Goal: Information Seeking & Learning: Learn about a topic

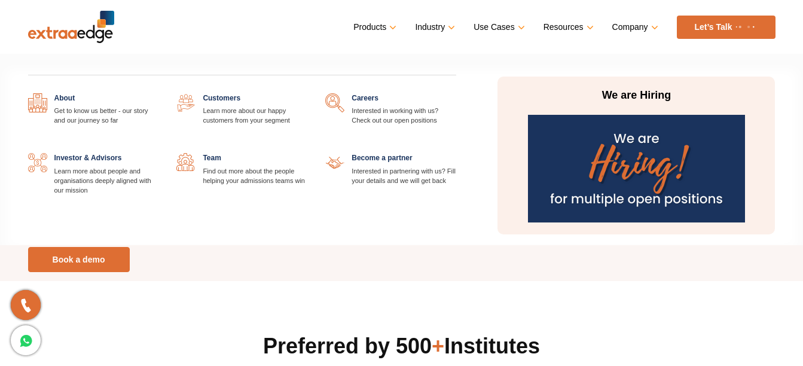
click at [630, 29] on link "Company" at bounding box center [635, 27] width 44 height 17
click at [159, 93] on link at bounding box center [159, 93] width 0 height 0
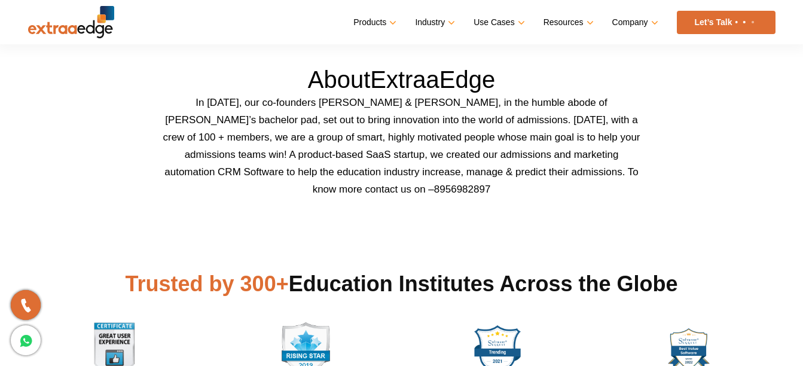
scroll to position [359, 0]
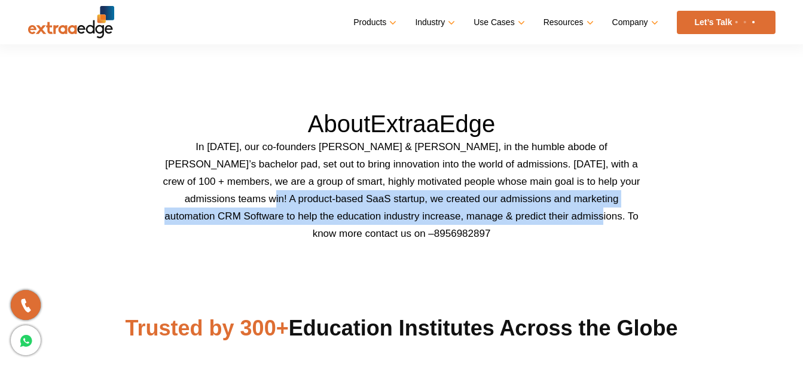
drag, startPoint x: 224, startPoint y: 197, endPoint x: 555, endPoint y: 208, distance: 331.6
click at [555, 208] on p "In [DATE], our co-founders [PERSON_NAME] & [PERSON_NAME], in the humble abode o…" at bounding box center [402, 190] width 479 height 104
copy p "A product-based SaaS startup, we created our admissions and marketing automatio…"
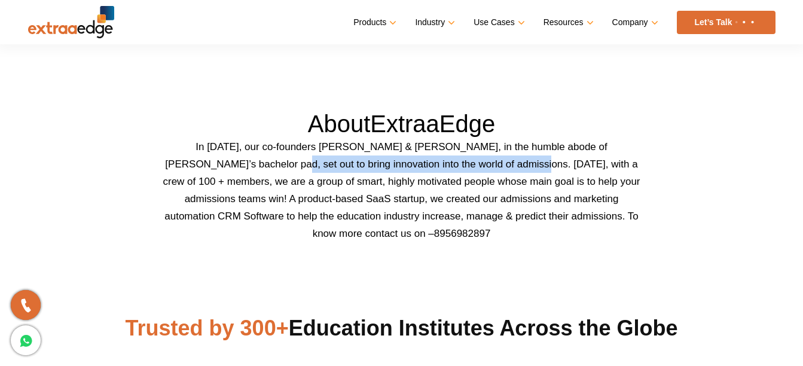
drag, startPoint x: 248, startPoint y: 164, endPoint x: 490, endPoint y: 159, distance: 242.3
click at [490, 159] on p "In [DATE], our co-founders [PERSON_NAME] & [PERSON_NAME], in the humble abode o…" at bounding box center [402, 190] width 479 height 104
copy p "set out to bring innovation into the world of admissions"
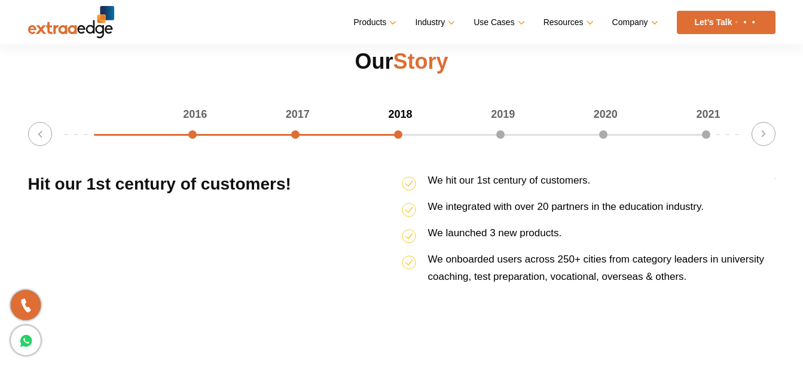
scroll to position [1675, 0]
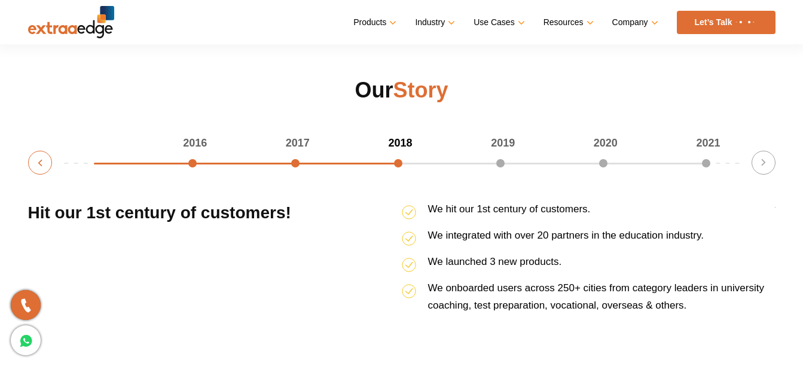
click at [34, 160] on button "Previous" at bounding box center [40, 163] width 24 height 24
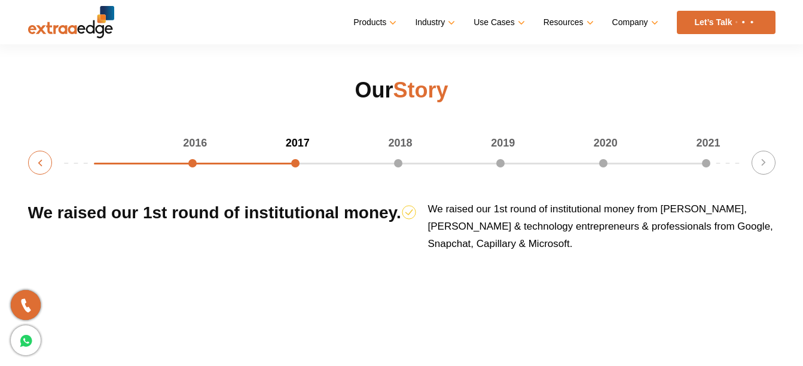
click at [34, 160] on button "Previous" at bounding box center [40, 163] width 24 height 24
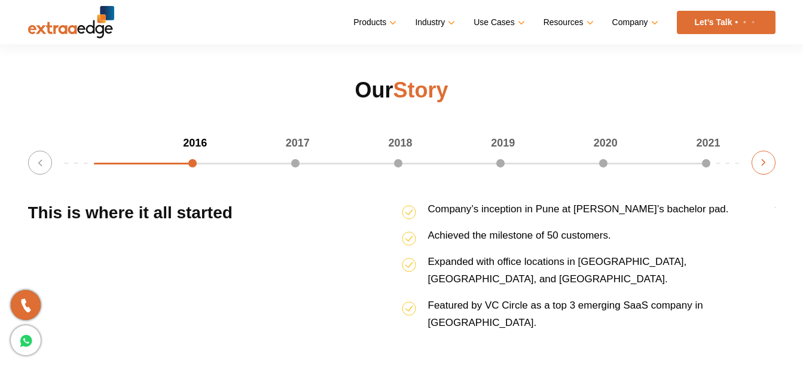
click at [766, 166] on button "Next" at bounding box center [764, 163] width 24 height 24
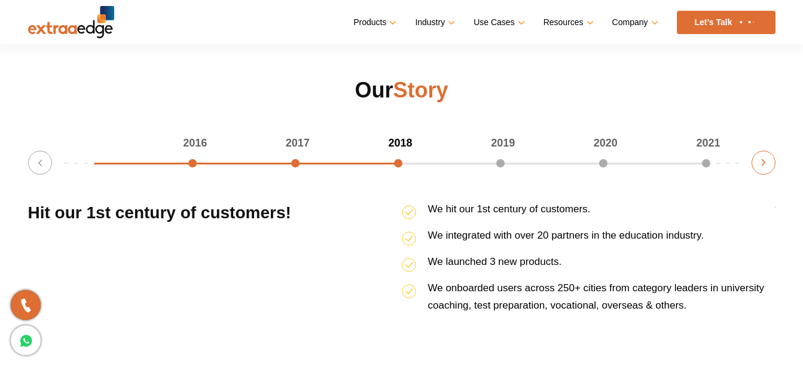
click at [768, 162] on button "Next" at bounding box center [764, 163] width 24 height 24
click at [761, 162] on button "Next" at bounding box center [764, 163] width 24 height 24
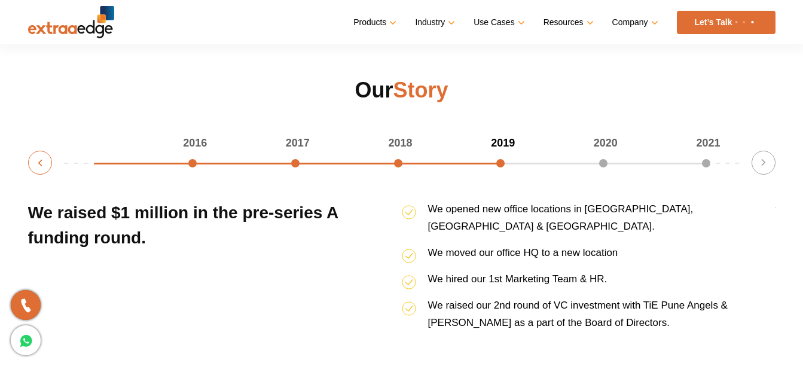
click at [35, 161] on button "Previous" at bounding box center [40, 163] width 24 height 24
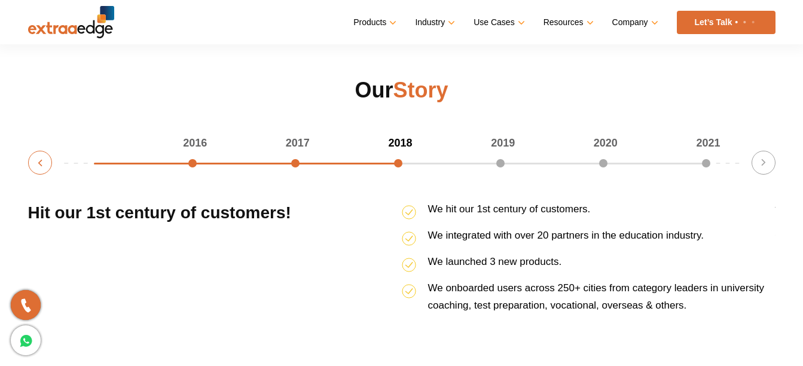
click at [35, 161] on button "Previous" at bounding box center [40, 163] width 24 height 24
click at [499, 152] on div "2019" at bounding box center [453, 143] width 103 height 17
click at [767, 167] on button "Next" at bounding box center [764, 163] width 24 height 24
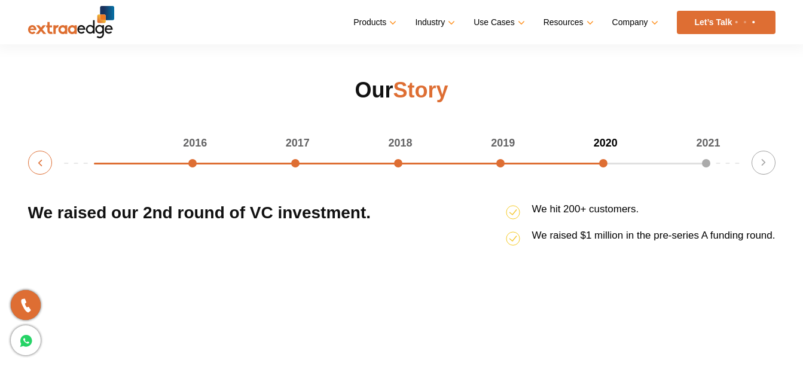
click at [32, 167] on button "Previous" at bounding box center [40, 163] width 24 height 24
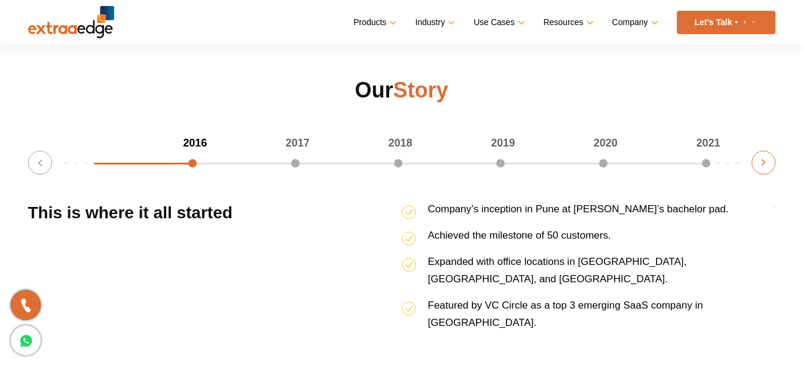
click at [756, 158] on button "Next" at bounding box center [764, 163] width 24 height 24
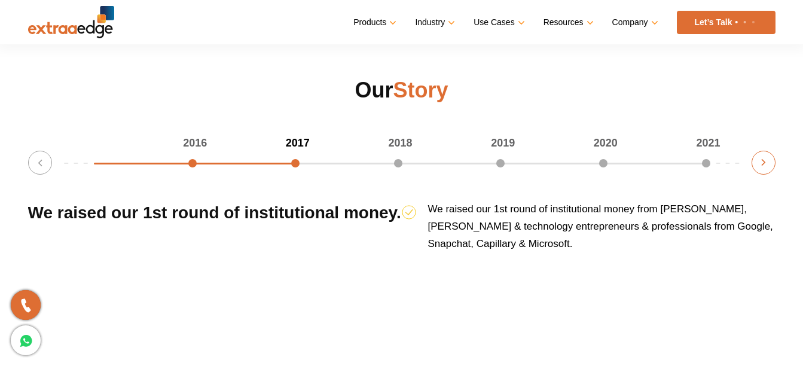
click at [756, 158] on button "Next" at bounding box center [764, 163] width 24 height 24
click at [767, 165] on button "Next" at bounding box center [764, 163] width 24 height 24
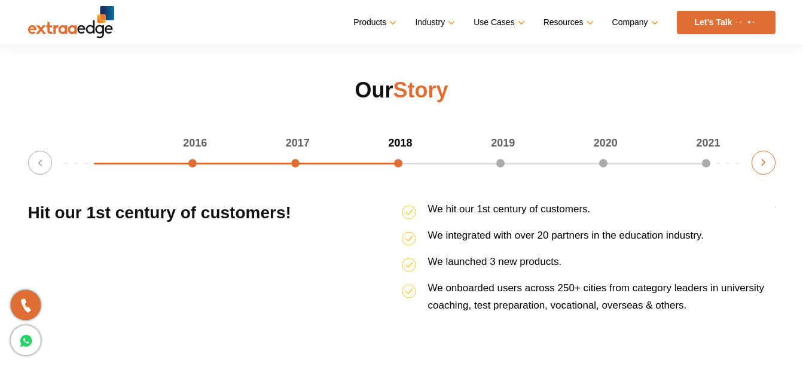
click at [767, 165] on button "Next" at bounding box center [764, 163] width 24 height 24
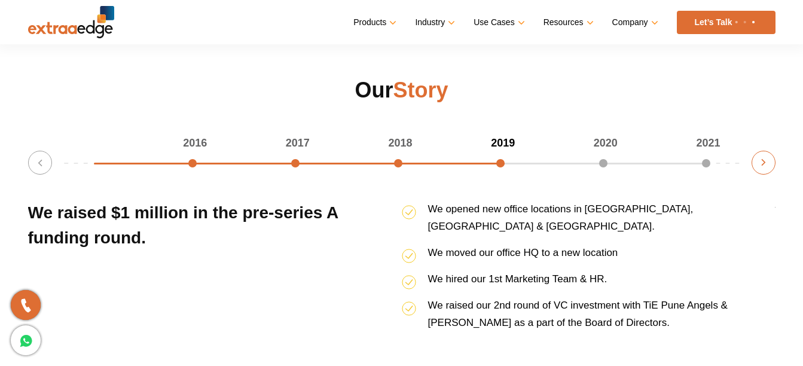
click at [767, 165] on button "Next" at bounding box center [764, 163] width 24 height 24
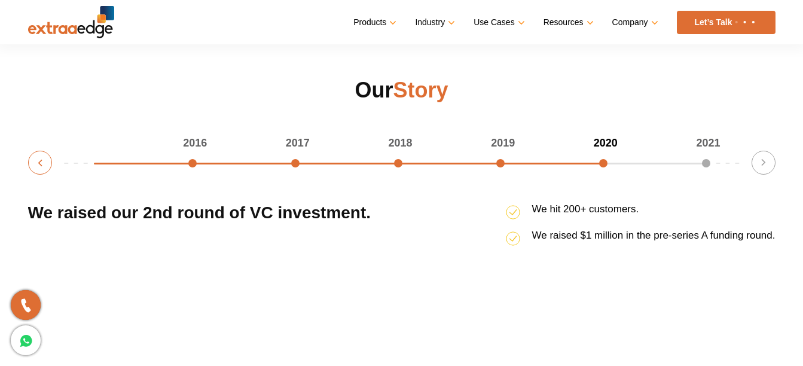
click at [37, 162] on button "Previous" at bounding box center [40, 163] width 24 height 24
click at [760, 160] on button "Next" at bounding box center [764, 163] width 24 height 24
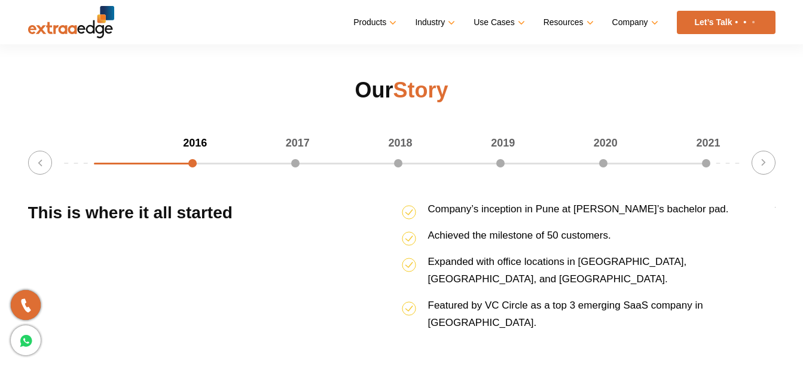
click at [703, 152] on div "2021" at bounding box center [658, 143] width 103 height 17
drag, startPoint x: 705, startPoint y: 164, endPoint x: 776, endPoint y: 159, distance: 71.3
click at [707, 152] on div "2021" at bounding box center [658, 143] width 103 height 17
click at [767, 162] on button "Next" at bounding box center [764, 163] width 24 height 24
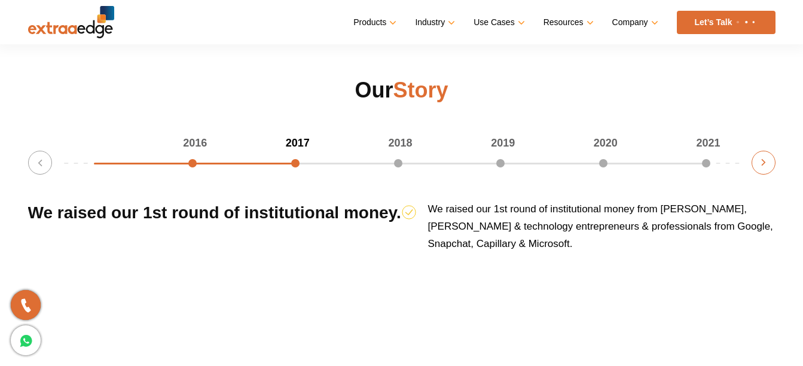
click at [767, 162] on button "Next" at bounding box center [764, 163] width 24 height 24
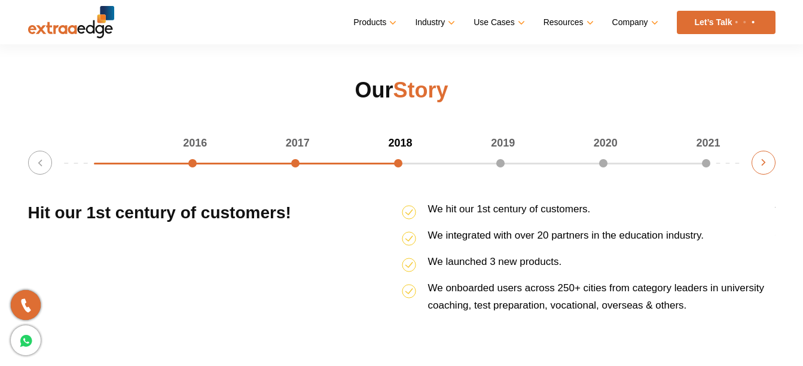
click at [767, 162] on button "Next" at bounding box center [764, 163] width 24 height 24
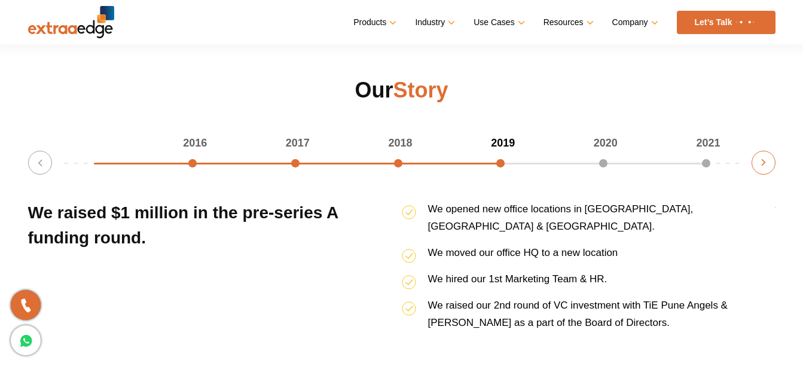
click at [767, 162] on button "Next" at bounding box center [764, 163] width 24 height 24
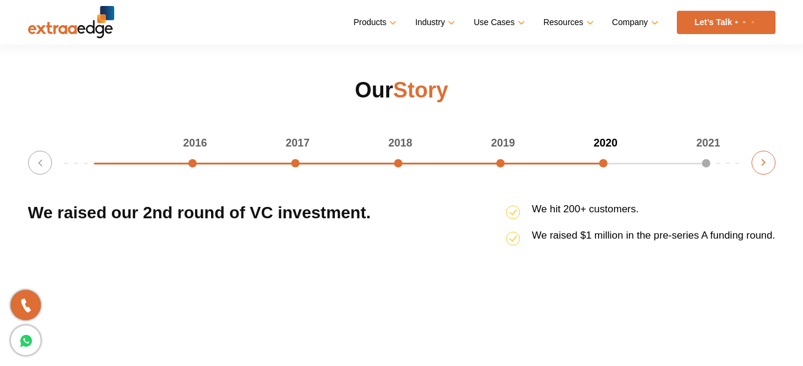
click at [767, 162] on button "Next" at bounding box center [764, 163] width 24 height 24
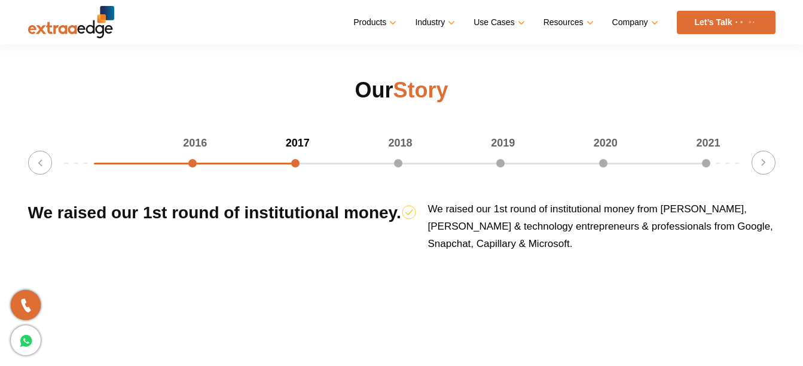
click at [711, 162] on div "2016 2017 2018 2019 2020 2021 33.33333333333333% completed Previous Ended our f…" at bounding box center [402, 238] width 748 height 206
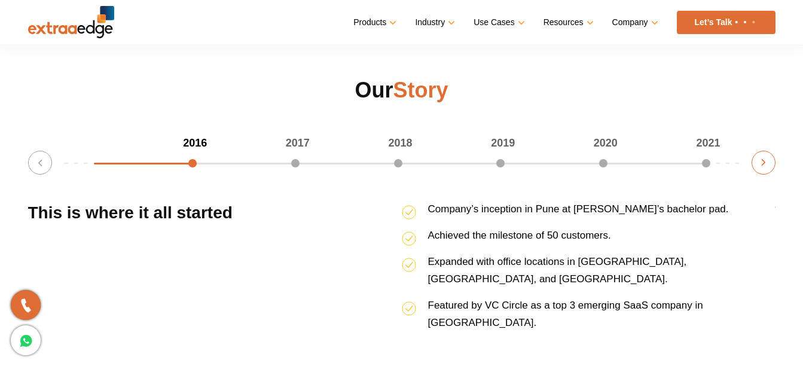
click at [761, 159] on button "Next" at bounding box center [764, 163] width 24 height 24
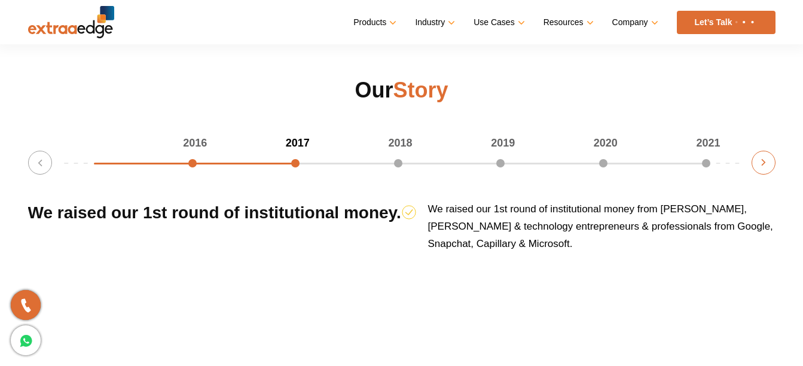
click at [764, 159] on button "Next" at bounding box center [764, 163] width 24 height 24
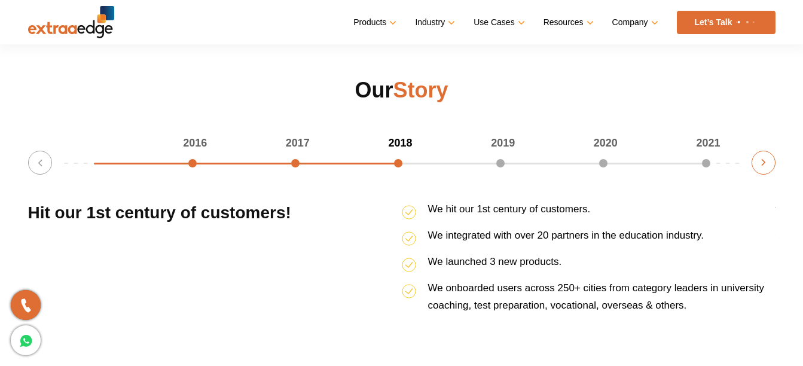
click at [767, 159] on button "Next" at bounding box center [764, 163] width 24 height 24
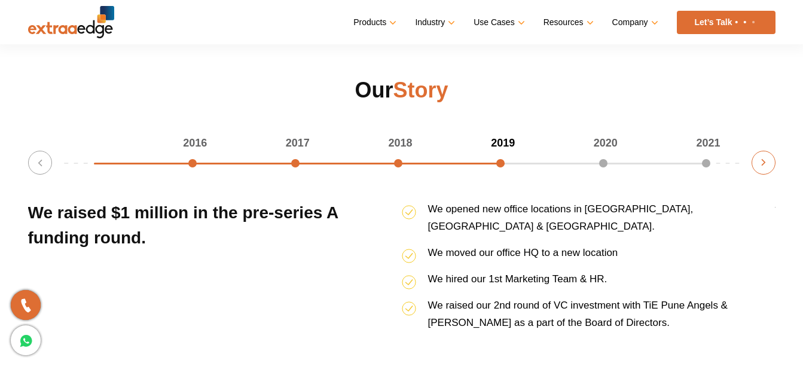
click at [767, 159] on button "Next" at bounding box center [764, 163] width 24 height 24
click at [769, 158] on button "Next" at bounding box center [764, 163] width 24 height 24
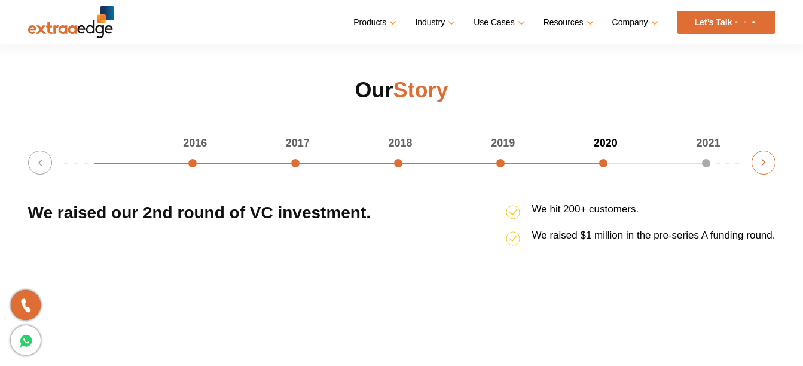
click at [769, 158] on button "Next" at bounding box center [764, 163] width 24 height 24
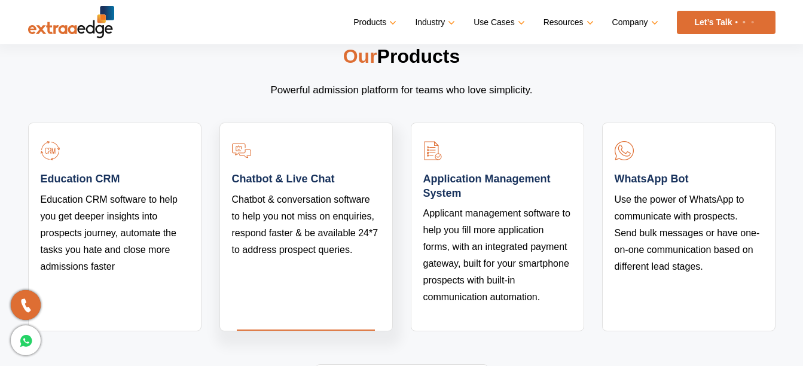
scroll to position [2249, 0]
